Goal: Task Accomplishment & Management: Manage account settings

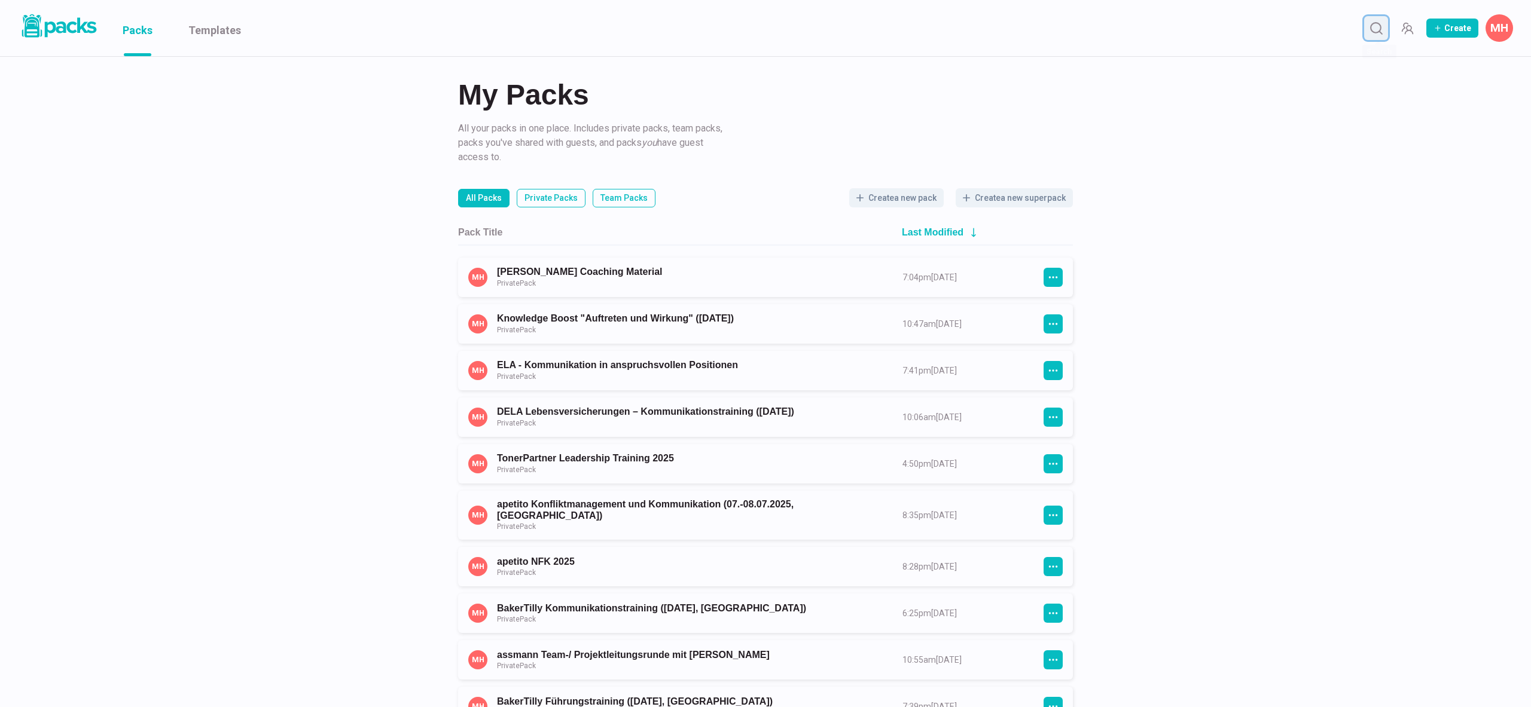
click at [1378, 38] on button "Search" at bounding box center [1376, 28] width 24 height 24
type input "[PERSON_NAME]"
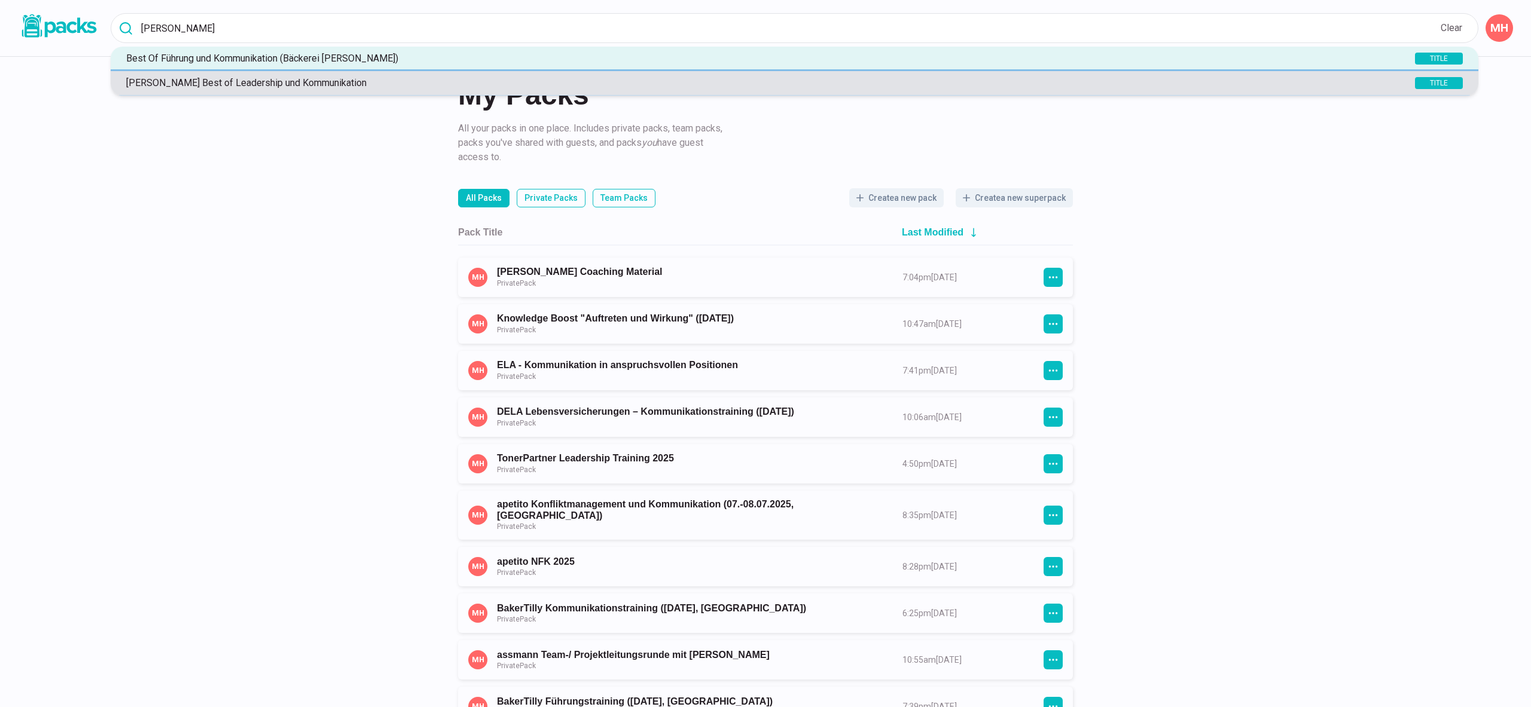
click at [328, 81] on p "[PERSON_NAME] Best of Leadership und Kommunikation" at bounding box center [735, 82] width 1230 height 11
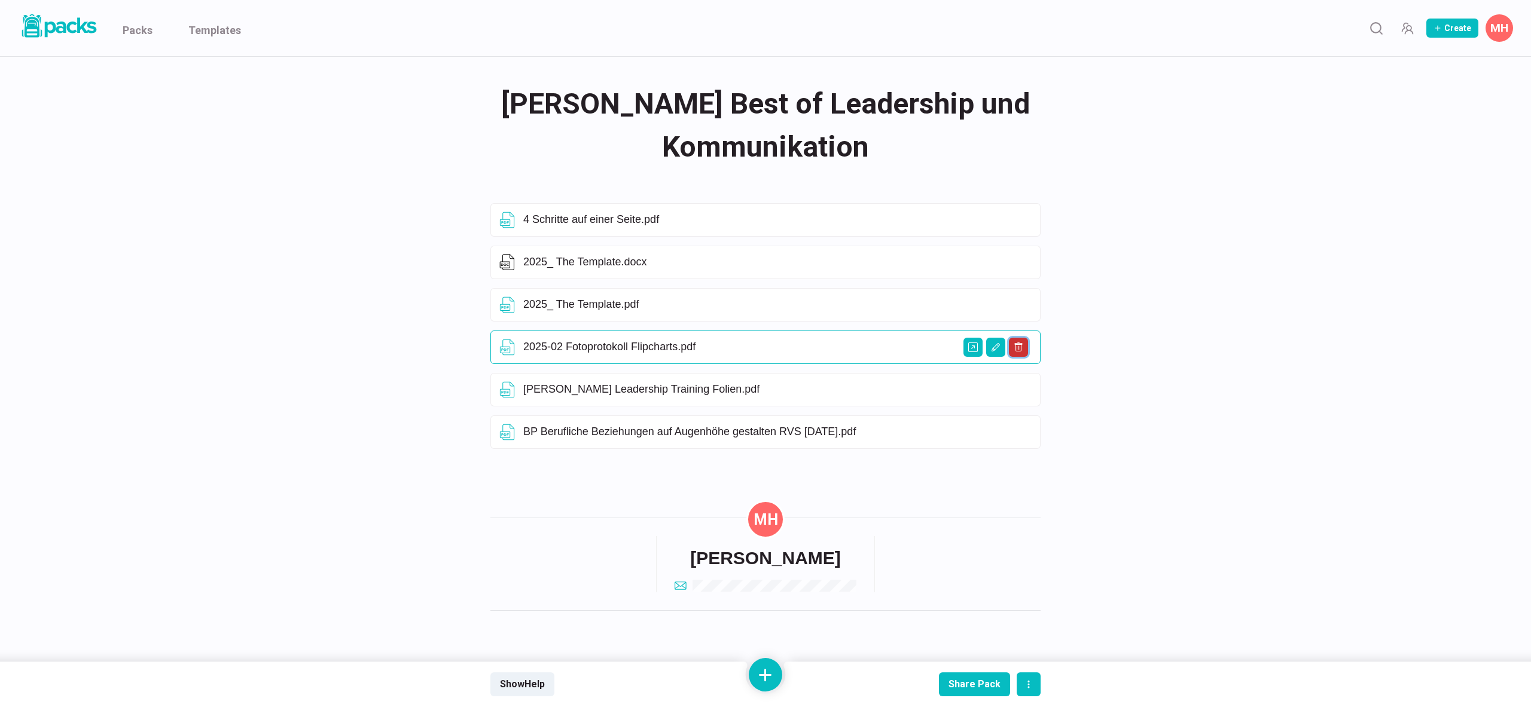
click at [1014, 347] on icon "Delete asset" at bounding box center [1018, 348] width 10 height 10
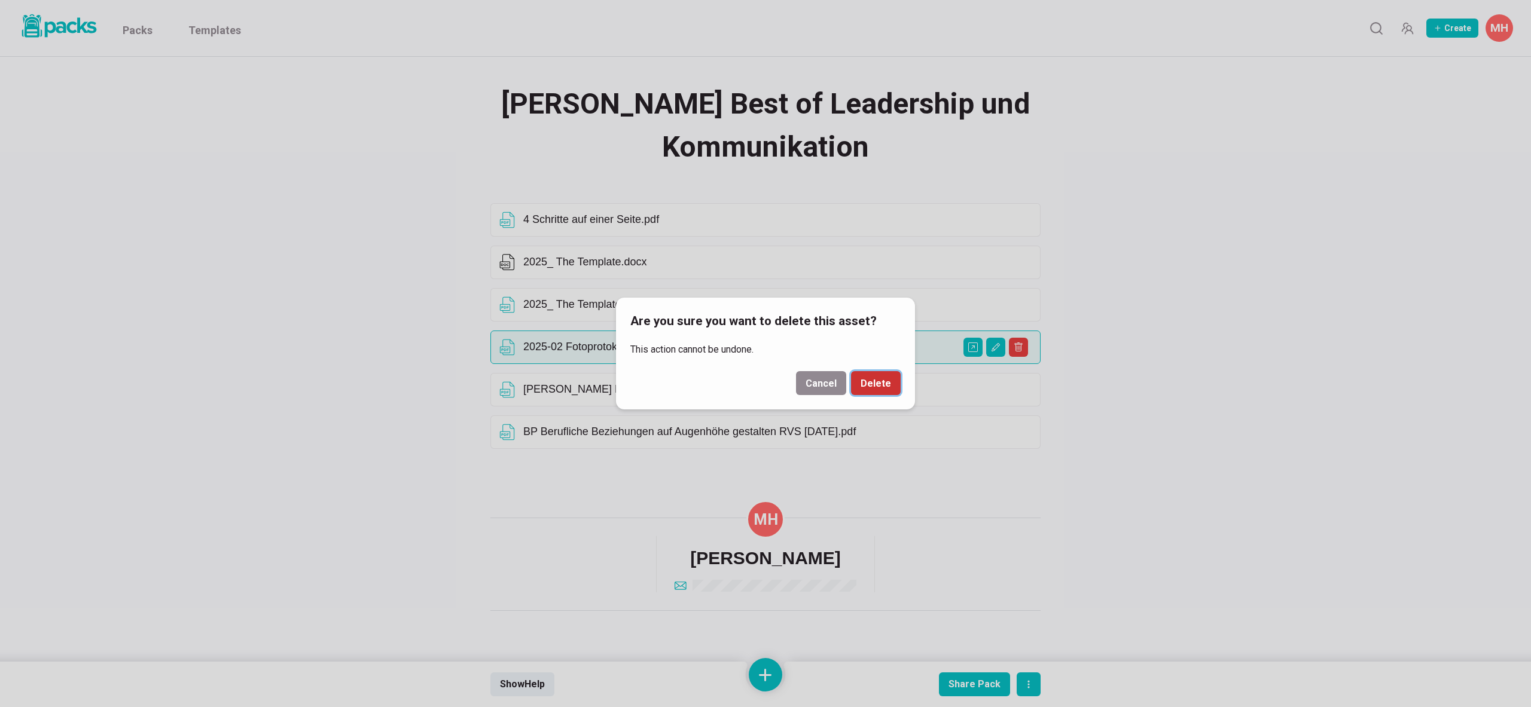
click at [887, 379] on button "Delete" at bounding box center [876, 383] width 50 height 24
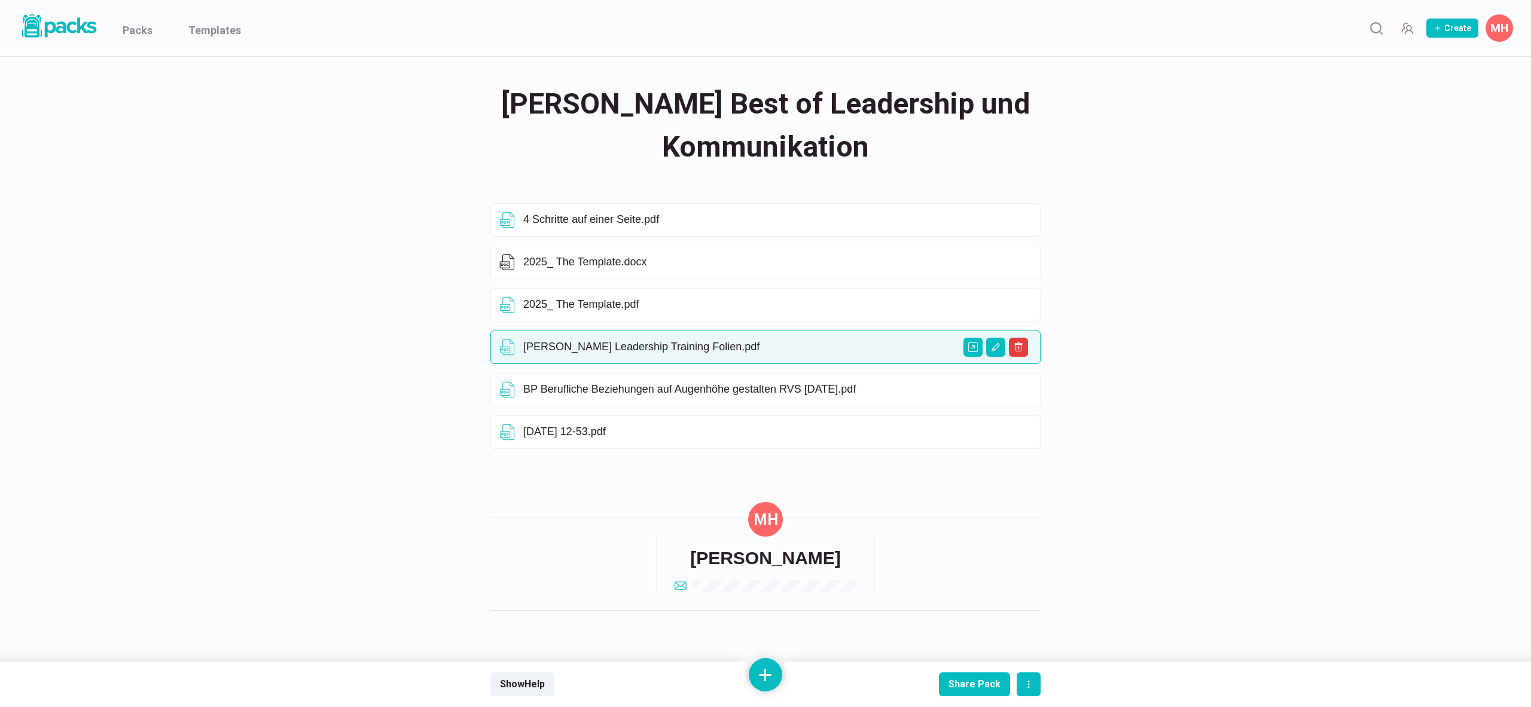
click at [976, 357] on div "[PERSON_NAME] Leadership Training Folien.pdf" at bounding box center [765, 347] width 550 height 33
click at [969, 352] on button "Open external link" at bounding box center [972, 347] width 19 height 19
click at [967, 680] on div "Share Pack" at bounding box center [974, 684] width 52 height 11
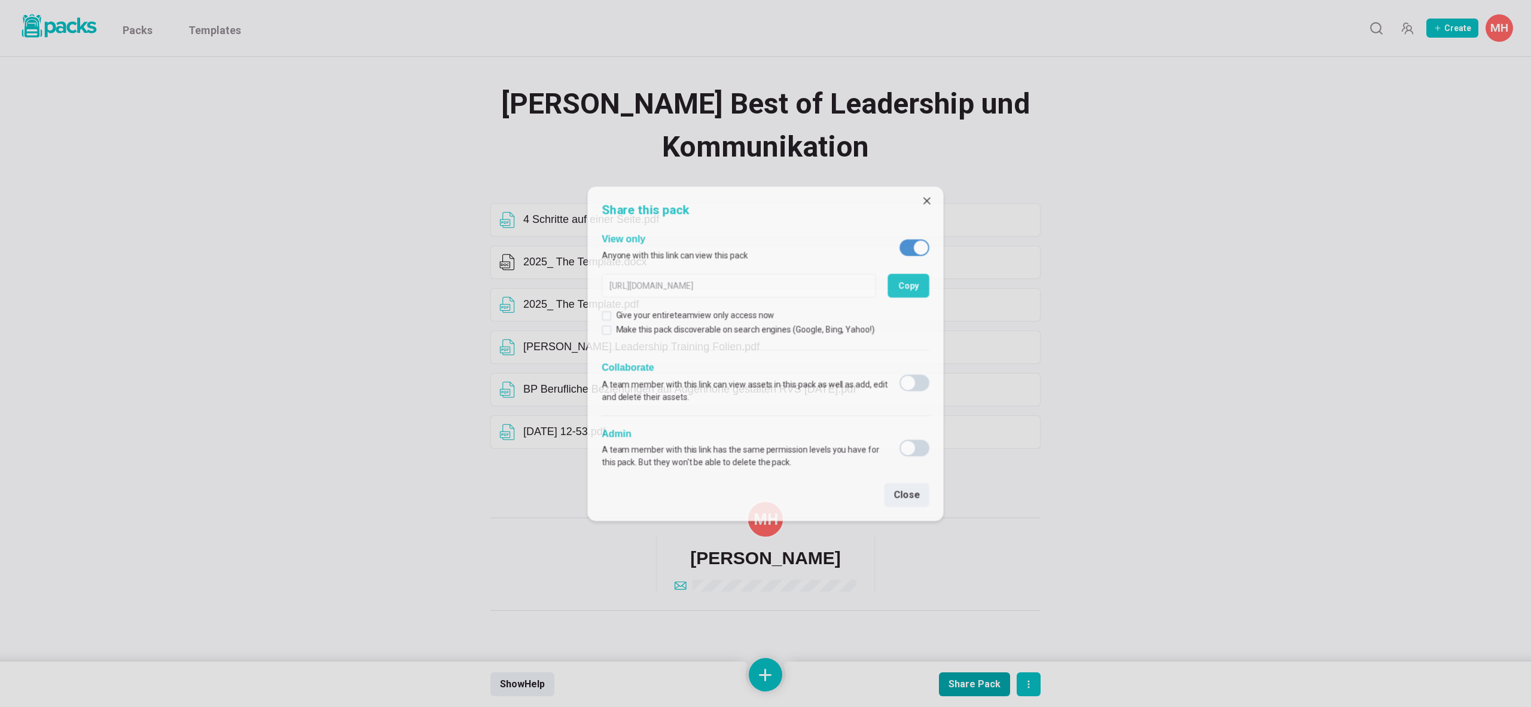
type input "[URL][PERSON_NAME][DOMAIN_NAME]"
click at [894, 291] on button "Copy" at bounding box center [910, 285] width 42 height 24
click at [913, 289] on button "Copy" at bounding box center [910, 285] width 42 height 24
